Goal: Task Accomplishment & Management: Manage account settings

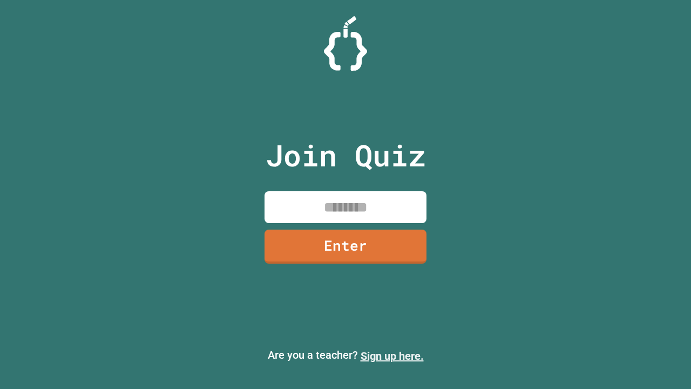
click at [392, 356] on link "Sign up here." at bounding box center [392, 355] width 63 height 13
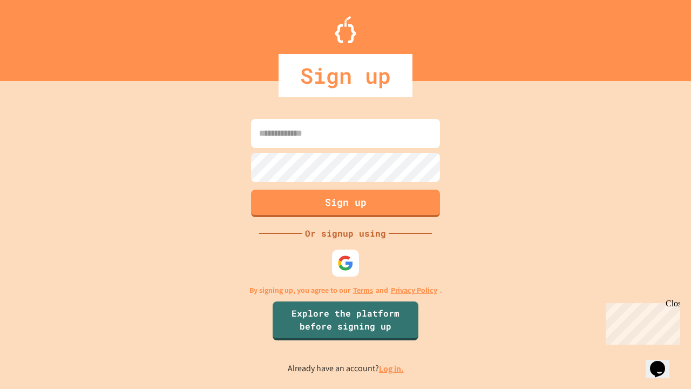
click at [392, 368] on link "Log in." at bounding box center [391, 368] width 25 height 11
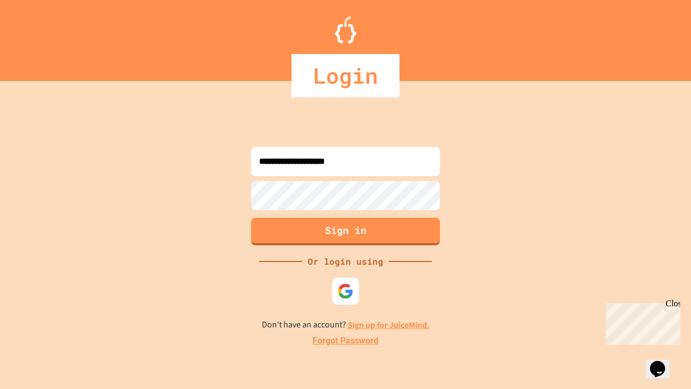
type input "**********"
